Goal: Navigation & Orientation: Find specific page/section

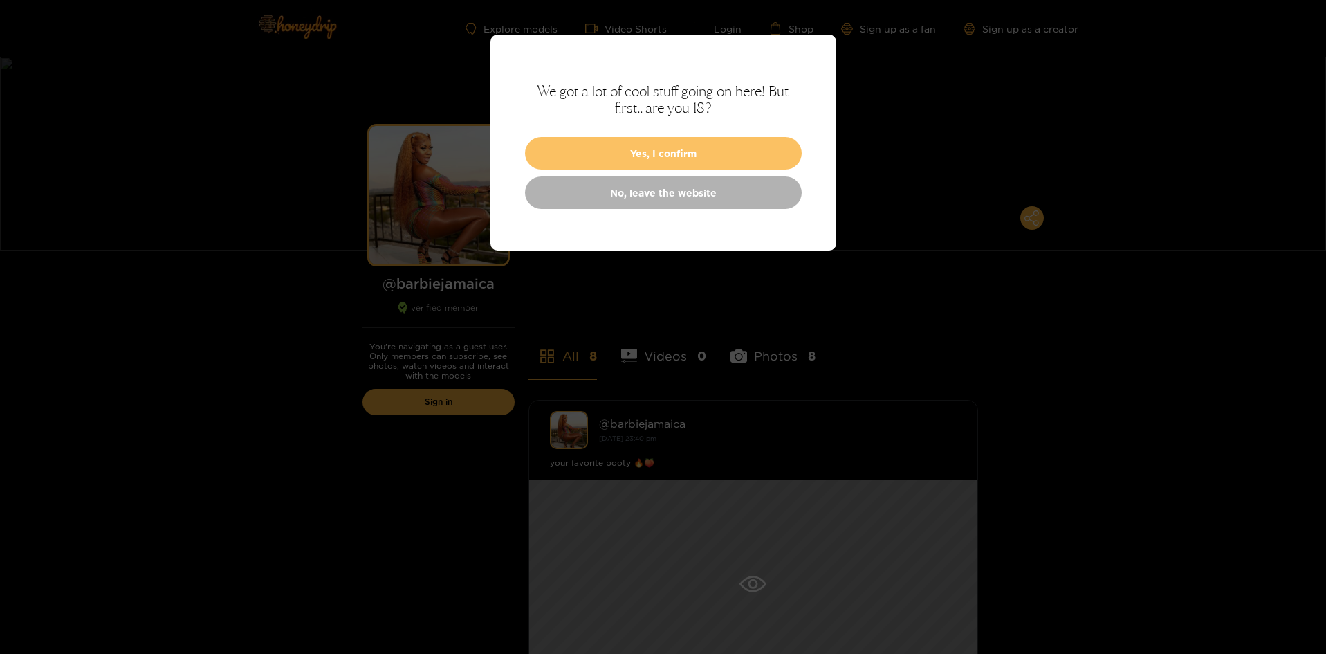
click at [603, 147] on button "Yes, I confirm" at bounding box center [663, 153] width 277 height 33
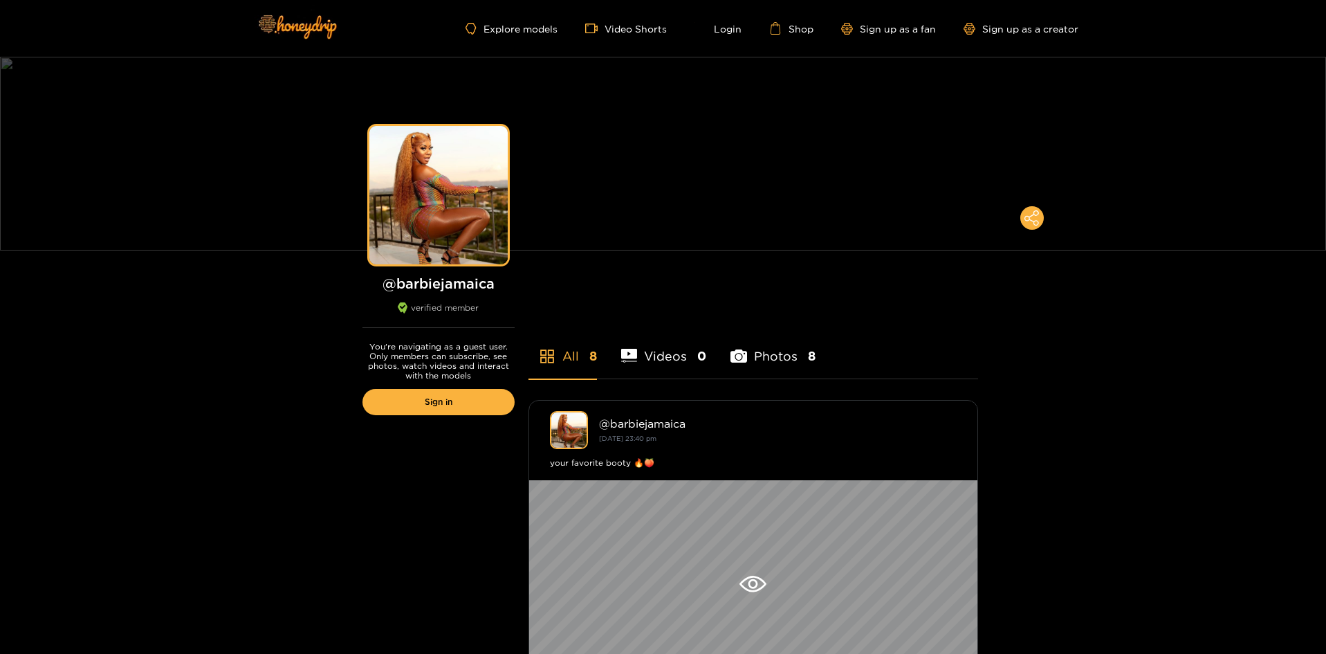
scroll to position [28, 0]
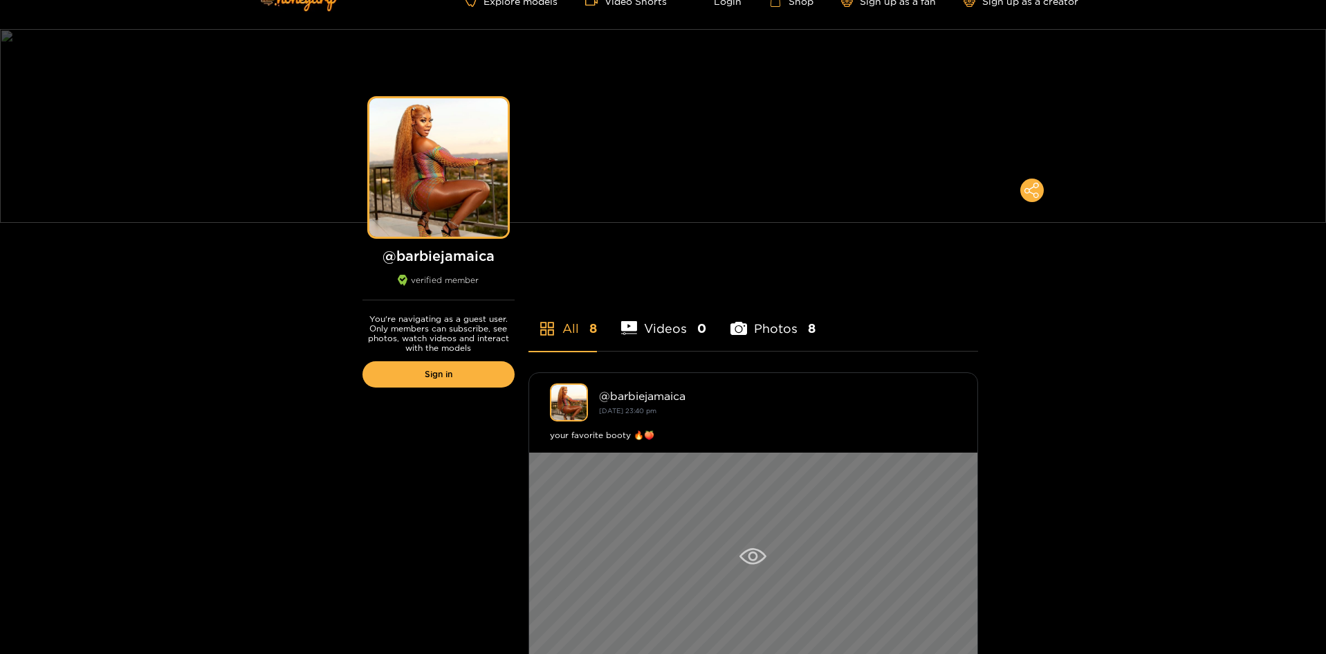
click at [744, 555] on icon at bounding box center [752, 556] width 27 height 17
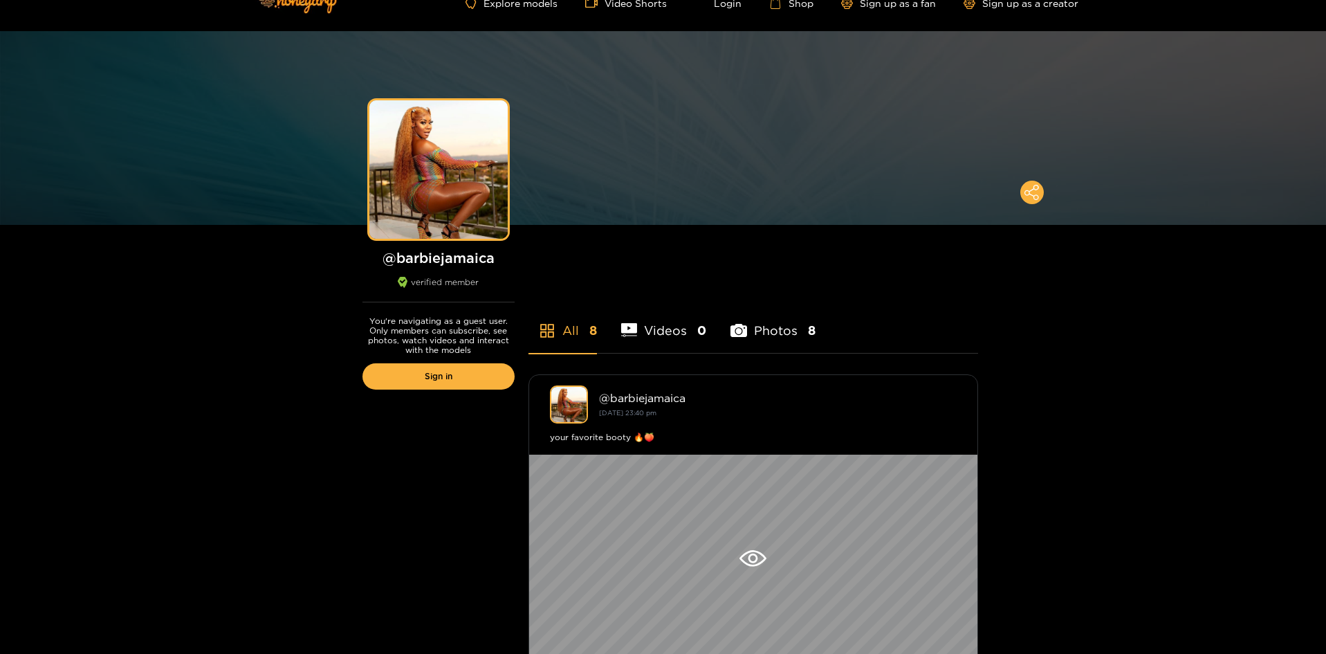
scroll to position [28, 0]
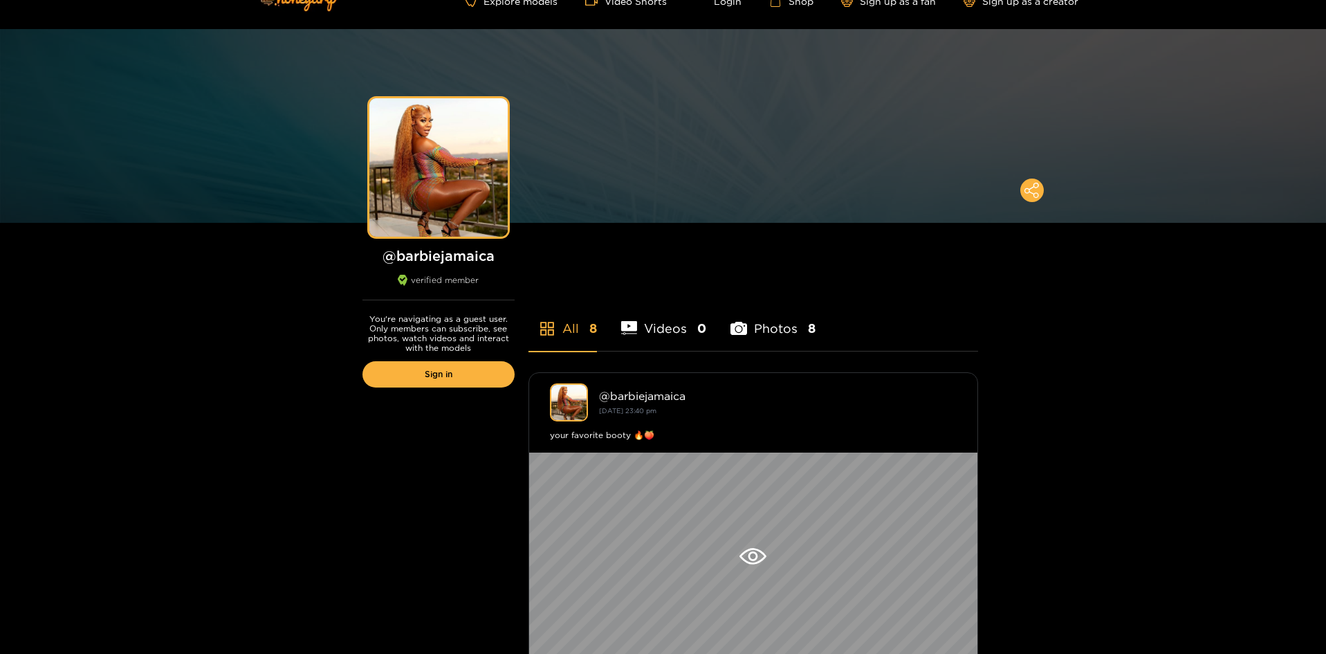
click at [449, 261] on h1 "@ barbiejamaica" at bounding box center [438, 255] width 152 height 17
copy h1 "barbiejamaica"
